Goal: Transaction & Acquisition: Purchase product/service

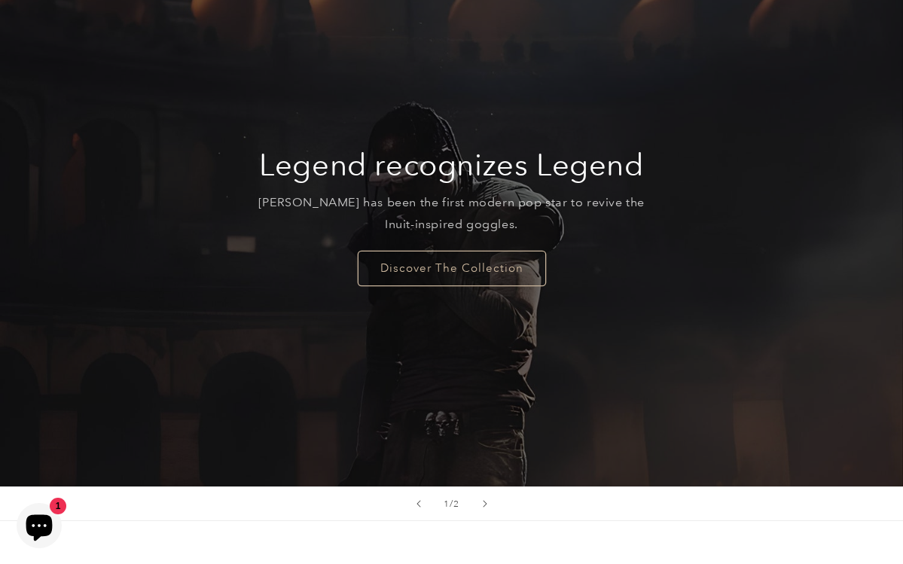
scroll to position [156, 0]
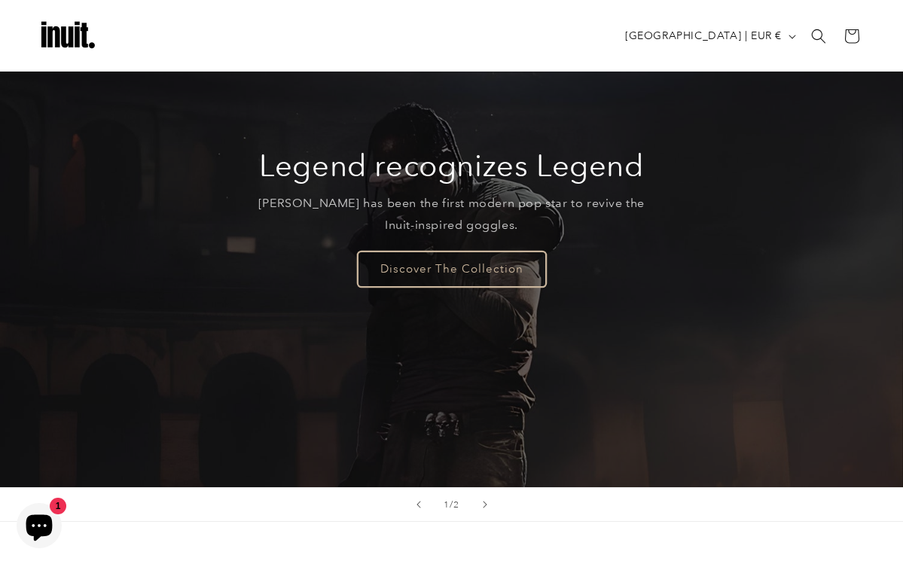
click at [440, 273] on link "Discover The Collection" at bounding box center [452, 268] width 188 height 35
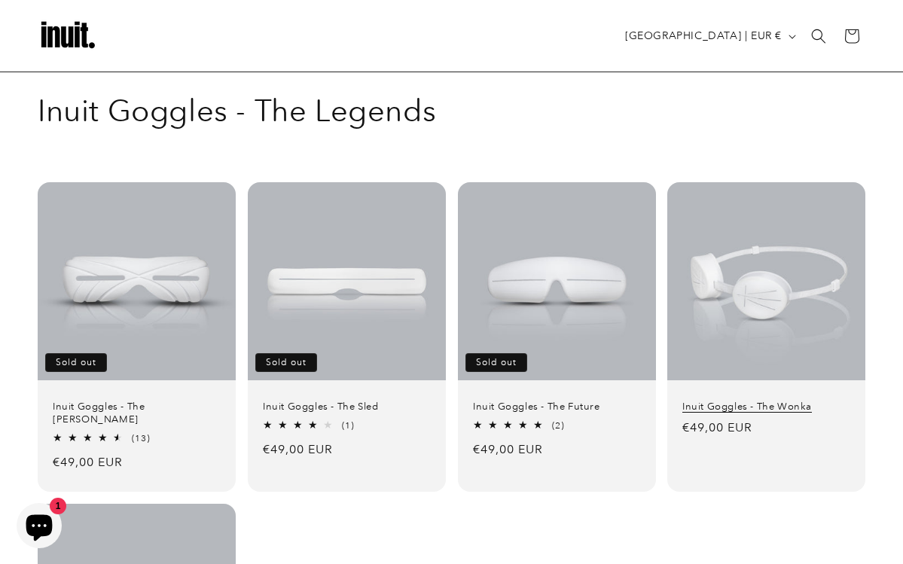
scroll to position [29, 0]
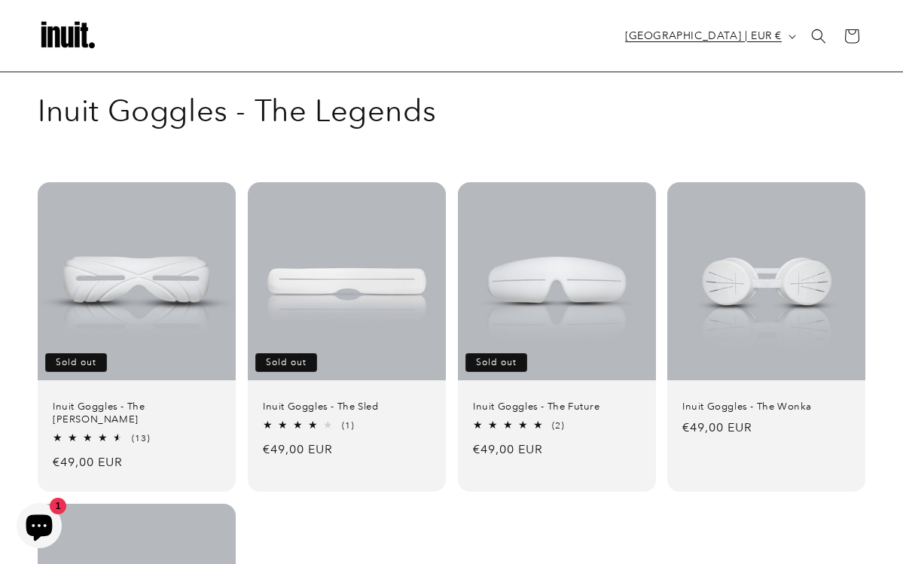
click at [706, 36] on span "[GEOGRAPHIC_DATA] | EUR €" at bounding box center [703, 36] width 157 height 16
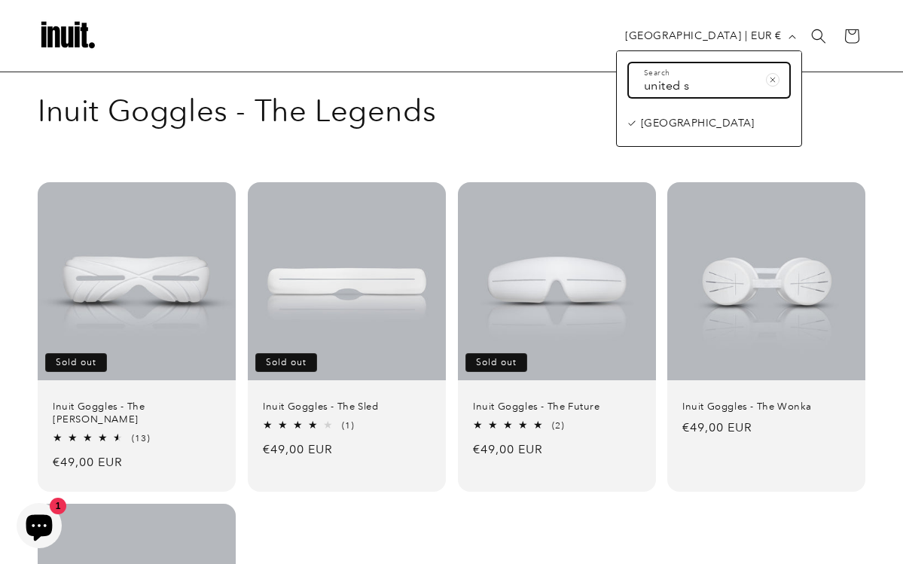
type input "united s"
click at [713, 118] on span "[GEOGRAPHIC_DATA]" at bounding box center [698, 123] width 114 height 19
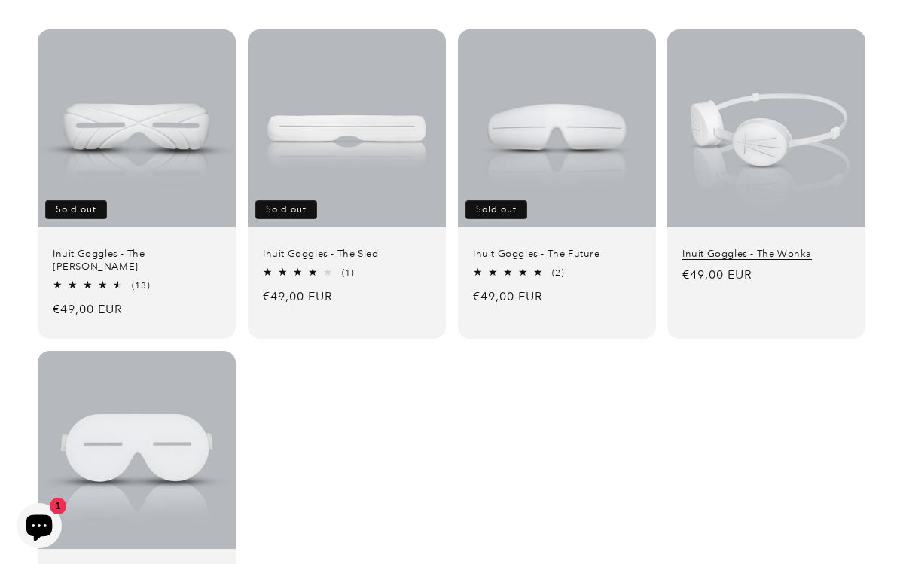
scroll to position [181, 0]
click at [723, 248] on link "Inuit Goggles - The Wonka" at bounding box center [766, 254] width 168 height 13
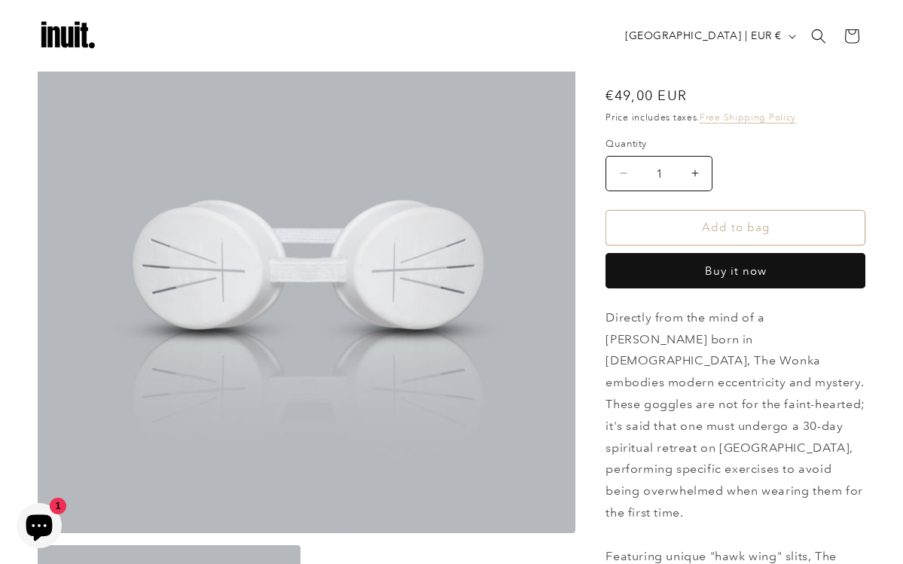
scroll to position [106, 0]
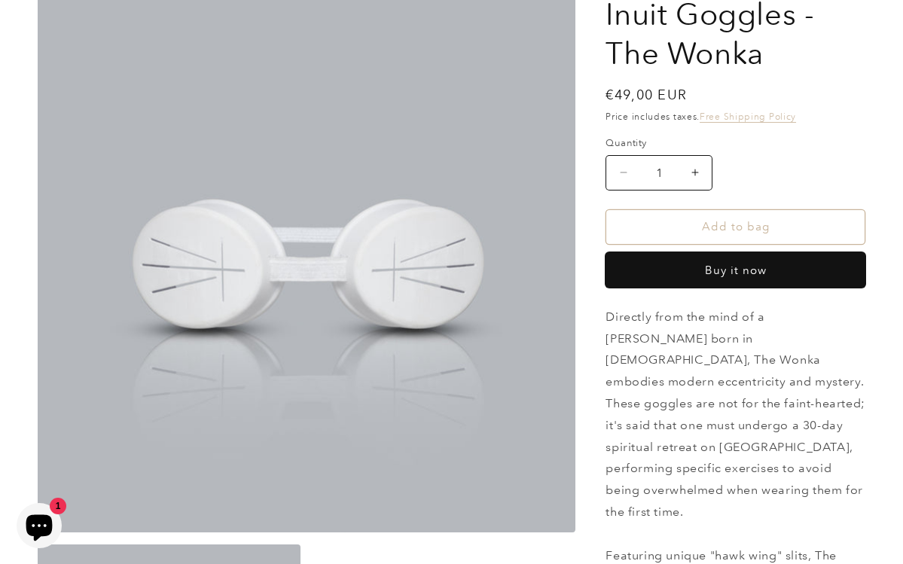
click at [654, 274] on button "Buy it now" at bounding box center [735, 269] width 260 height 35
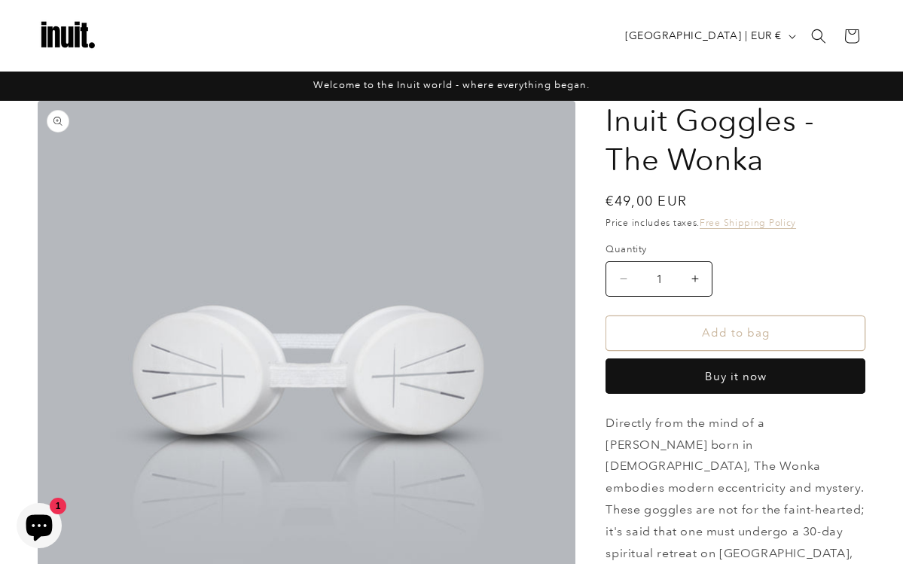
scroll to position [0, 0]
